Goal: Communication & Community: Answer question/provide support

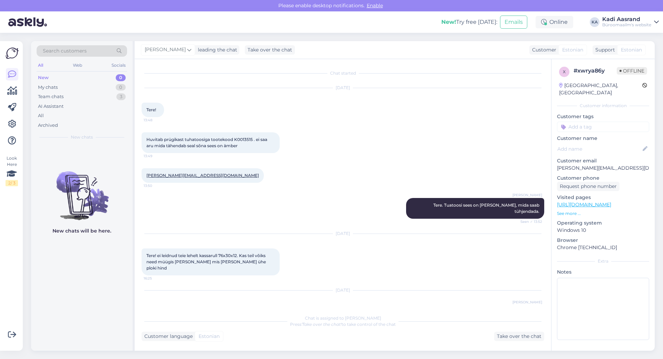
scroll to position [459, 0]
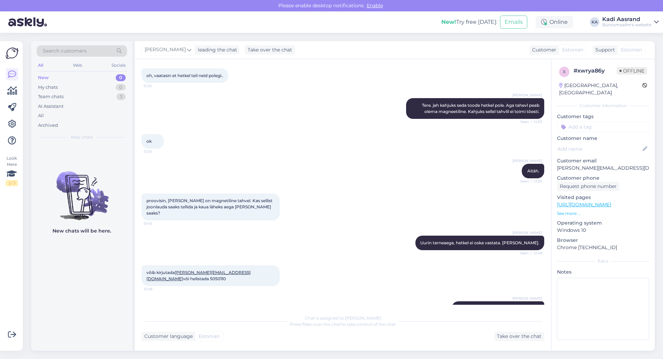
drag, startPoint x: 95, startPoint y: 84, endPoint x: 93, endPoint y: 81, distance: 3.7
click at [95, 84] on div "My chats 0" at bounding box center [82, 87] width 90 height 10
click at [82, 73] on div "New 1" at bounding box center [82, 78] width 90 height 10
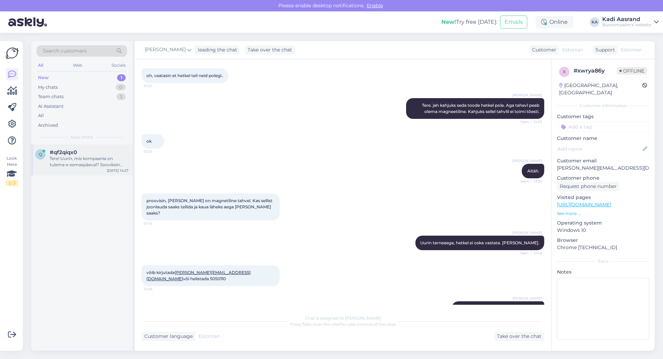
click at [92, 154] on div "#qf2qiqx0" at bounding box center [89, 152] width 79 height 6
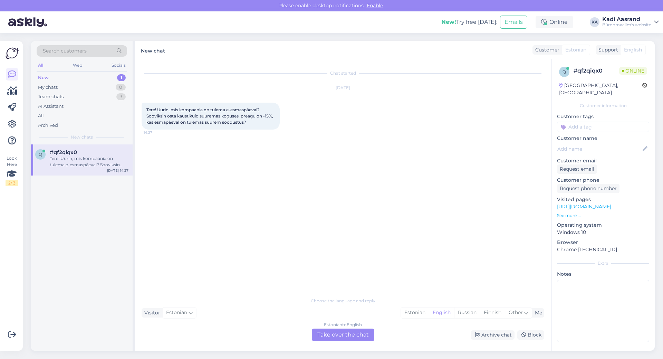
click at [429, 178] on div "Chat started [DATE] Tere! Uurin, mis kompaania on tulema e-esmaspäeval? Sooviks…" at bounding box center [346, 176] width 409 height 221
click at [236, 180] on div "Chat started [DATE] Tere! Uurin, mis kompaania on tulema e-esmaspäeval? Sooviks…" at bounding box center [346, 176] width 409 height 221
click at [415, 313] on div "Estonian" at bounding box center [415, 312] width 28 height 10
click at [351, 334] on div "Estonian to Estonian Take over the chat" at bounding box center [343, 334] width 62 height 12
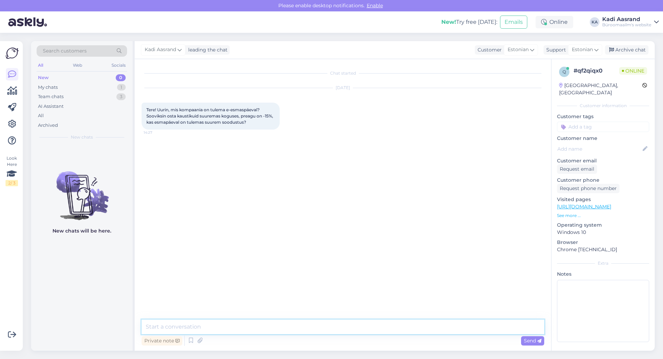
click at [310, 327] on textarea at bounding box center [343, 326] width 402 height 14
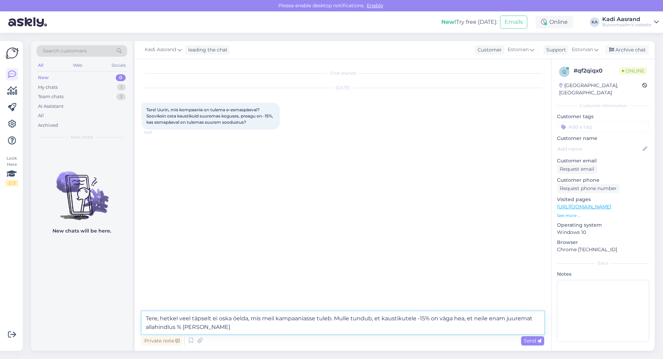
type textarea "Tere, hetkel veel täpselt ei oska öelda, mis meil kampaaniasse tuleb. Mulle tun…"
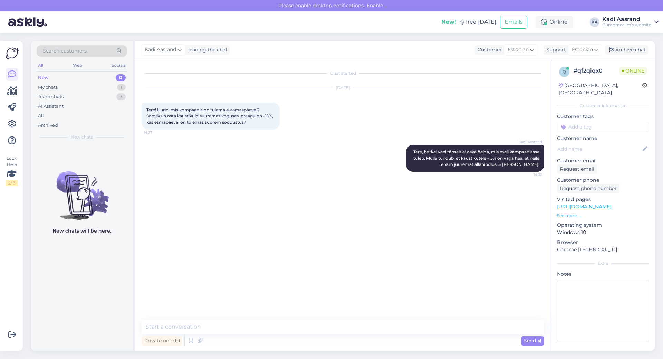
click at [291, 227] on div "Chat started [DATE] Tere! Uurin, mis kompaania on tulema e-esmaspäeval? Sooviks…" at bounding box center [346, 189] width 409 height 247
click at [329, 208] on div "okei, tänud 14:36" at bounding box center [343, 194] width 402 height 30
click at [191, 327] on textarea at bounding box center [343, 326] width 402 height 14
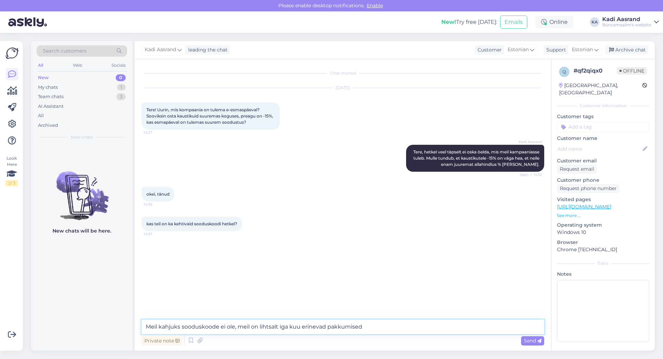
type textarea "Meil kahjuks sooduskoode ei ole, meil on lihtsalt iga kuu erinevad pakkumised."
